Goal: Task Accomplishment & Management: Manage account settings

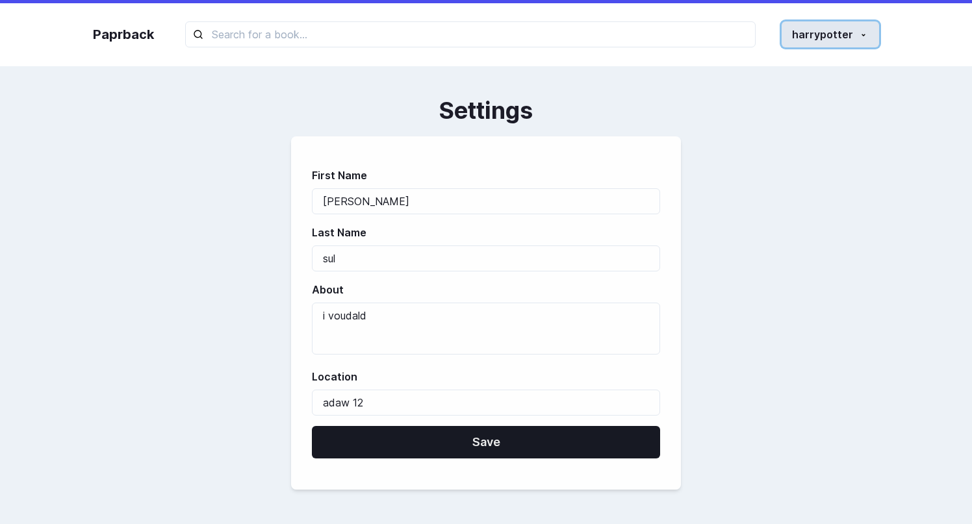
click at [834, 23] on button "harrypotter" at bounding box center [830, 34] width 97 height 26
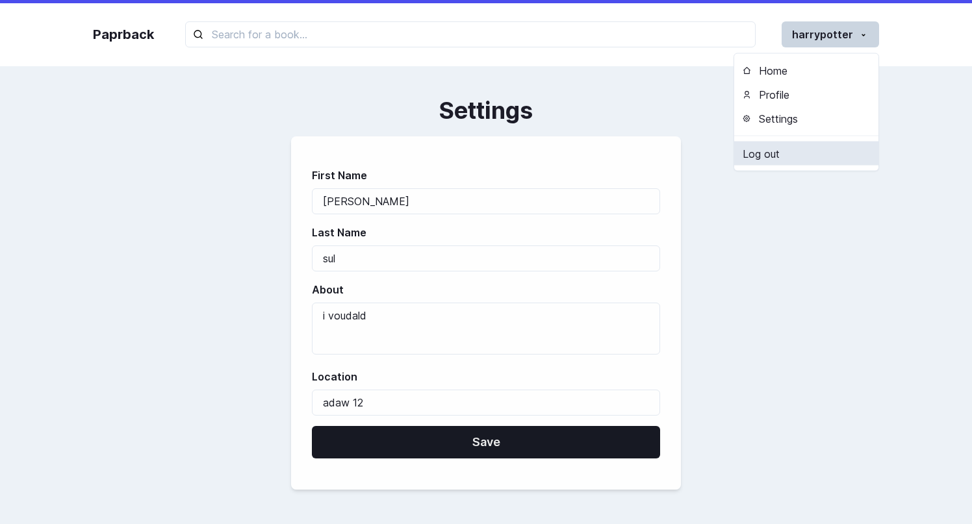
click at [782, 148] on link "Log out" at bounding box center [806, 154] width 144 height 24
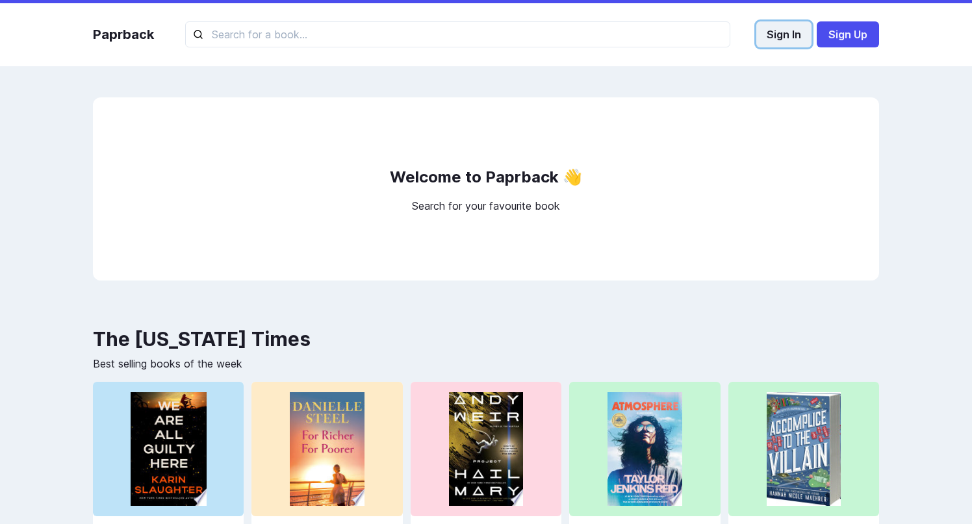
click at [780, 32] on button "Sign In" at bounding box center [783, 34] width 55 height 26
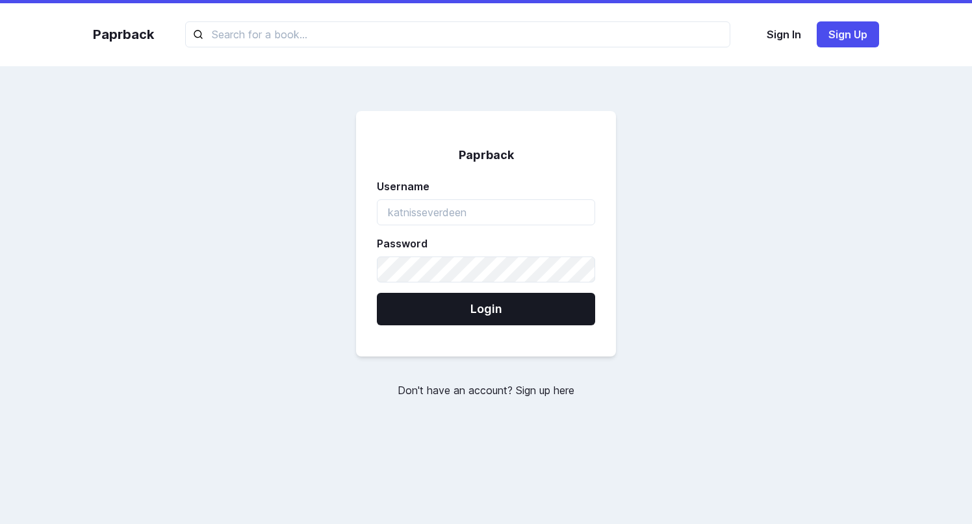
click at [431, 236] on label "Password" at bounding box center [482, 244] width 210 height 16
click at [452, 207] on input "username" at bounding box center [486, 212] width 218 height 26
type input "harrypotter"
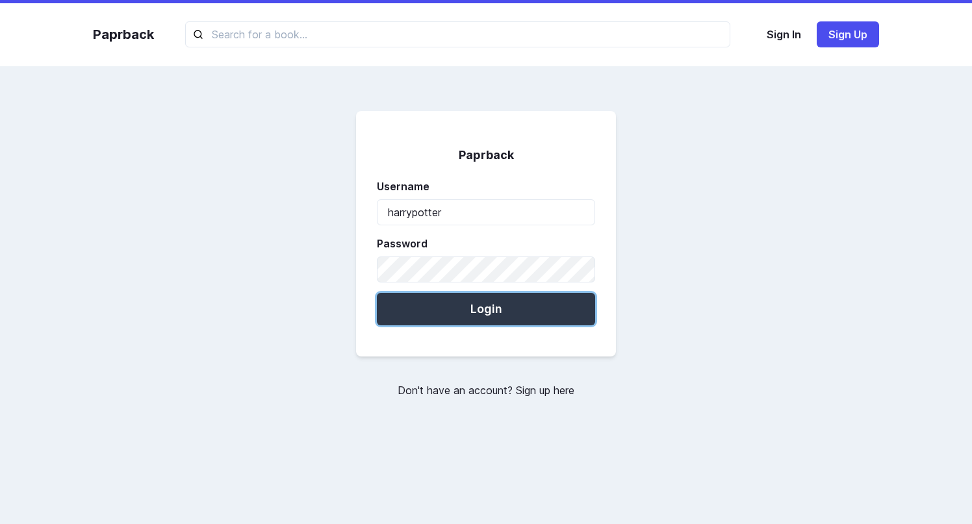
click at [458, 301] on button "Login" at bounding box center [486, 309] width 218 height 32
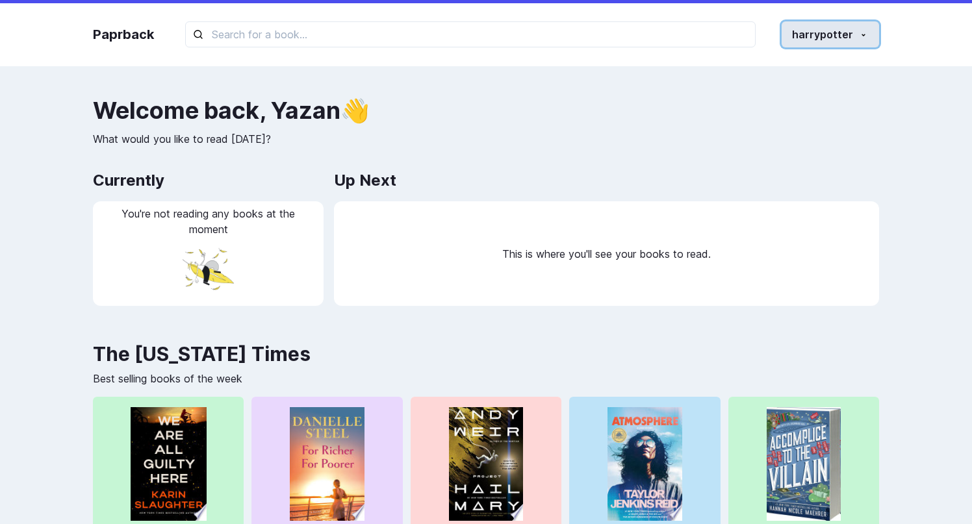
click at [865, 40] on icon "button" at bounding box center [863, 35] width 10 height 10
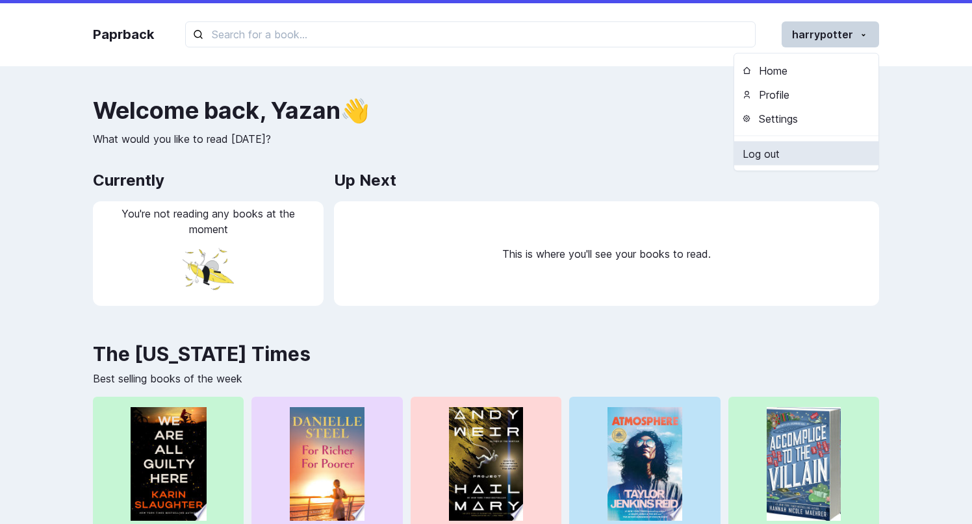
click at [793, 158] on link "Log out" at bounding box center [806, 154] width 144 height 24
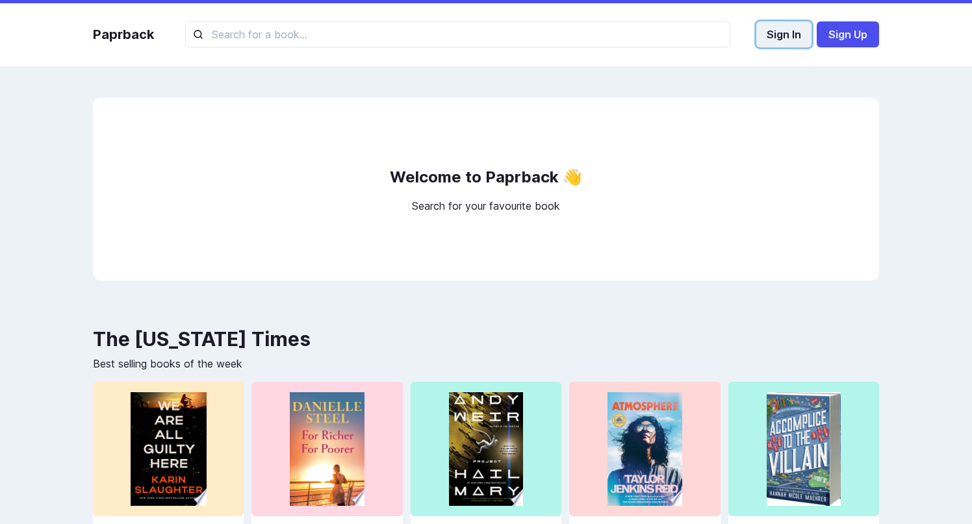
click at [803, 37] on button "Sign In" at bounding box center [783, 34] width 55 height 26
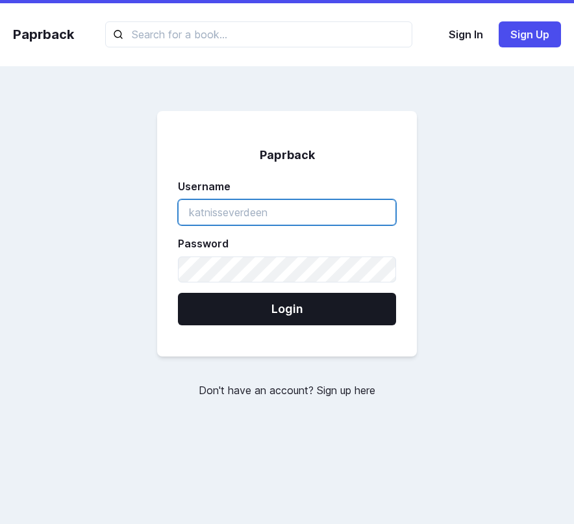
click at [344, 213] on input "username" at bounding box center [287, 212] width 218 height 26
type input "harrypotter"
click at [296, 212] on input "harrypotter" at bounding box center [287, 212] width 218 height 26
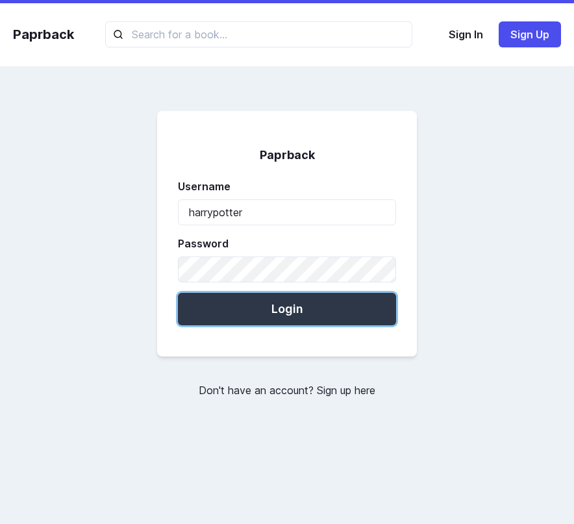
click at [311, 311] on button "Login" at bounding box center [287, 309] width 218 height 32
